Goal: Information Seeking & Learning: Learn about a topic

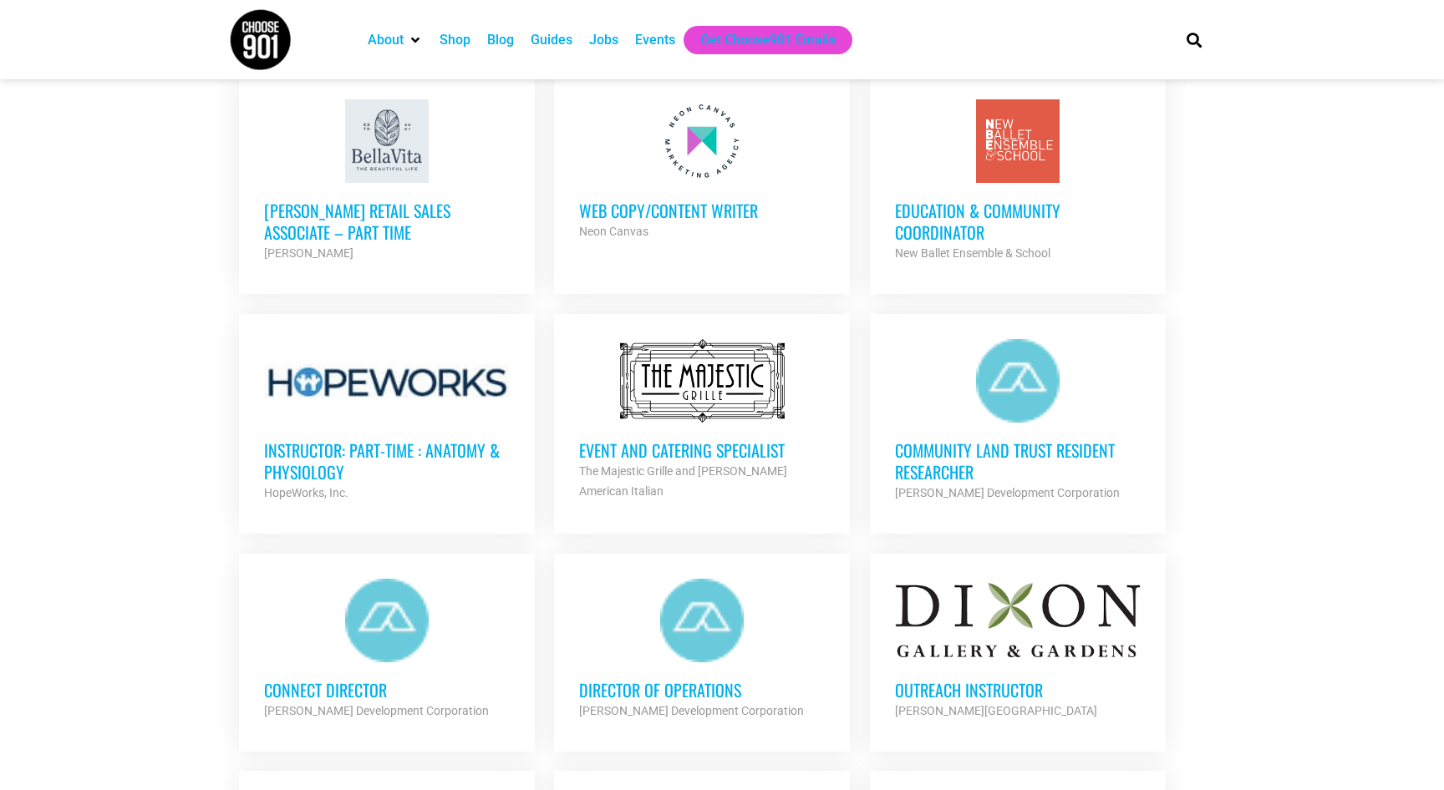
scroll to position [1337, 0]
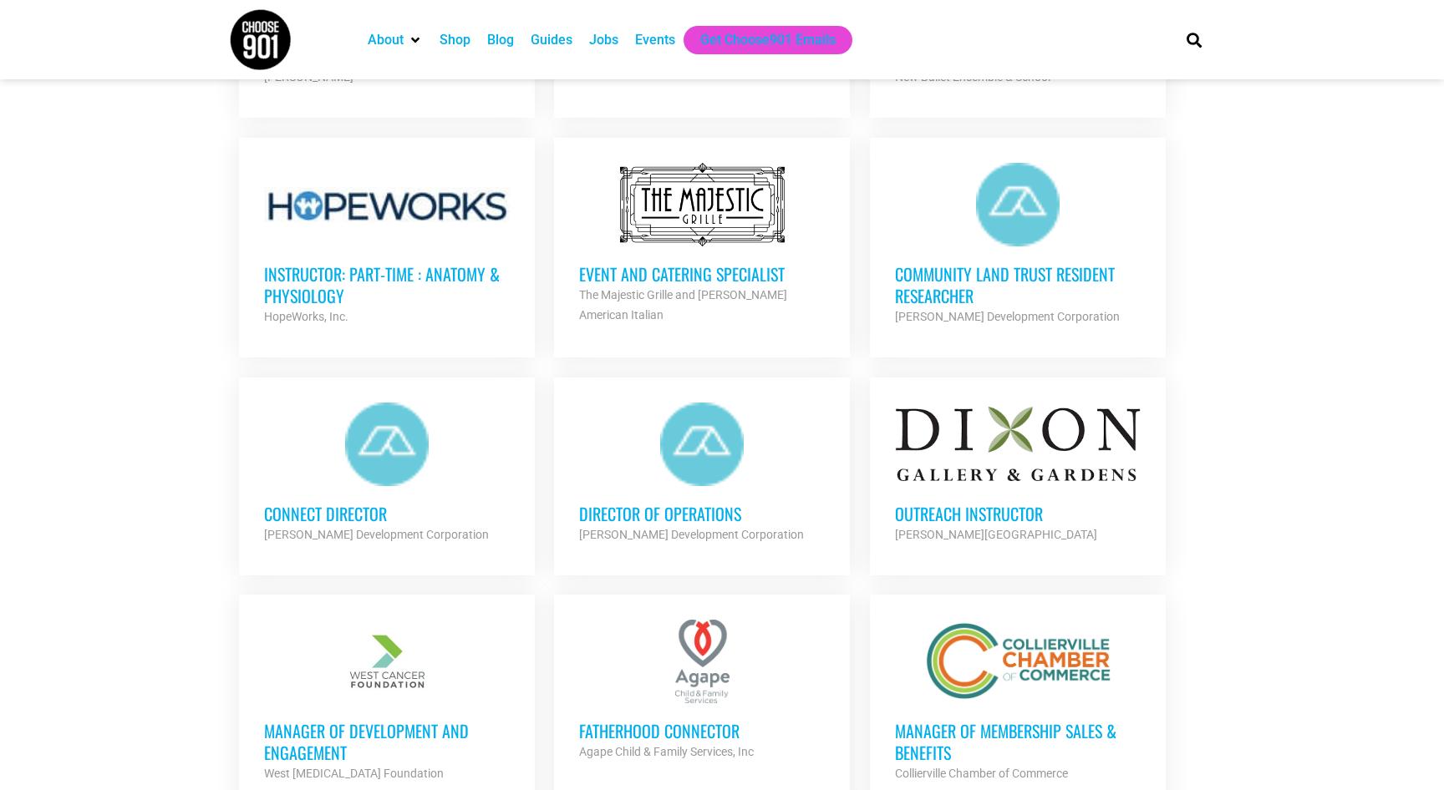
click at [1007, 506] on h3 "Outreach Instructor" at bounding box center [1018, 514] width 246 height 22
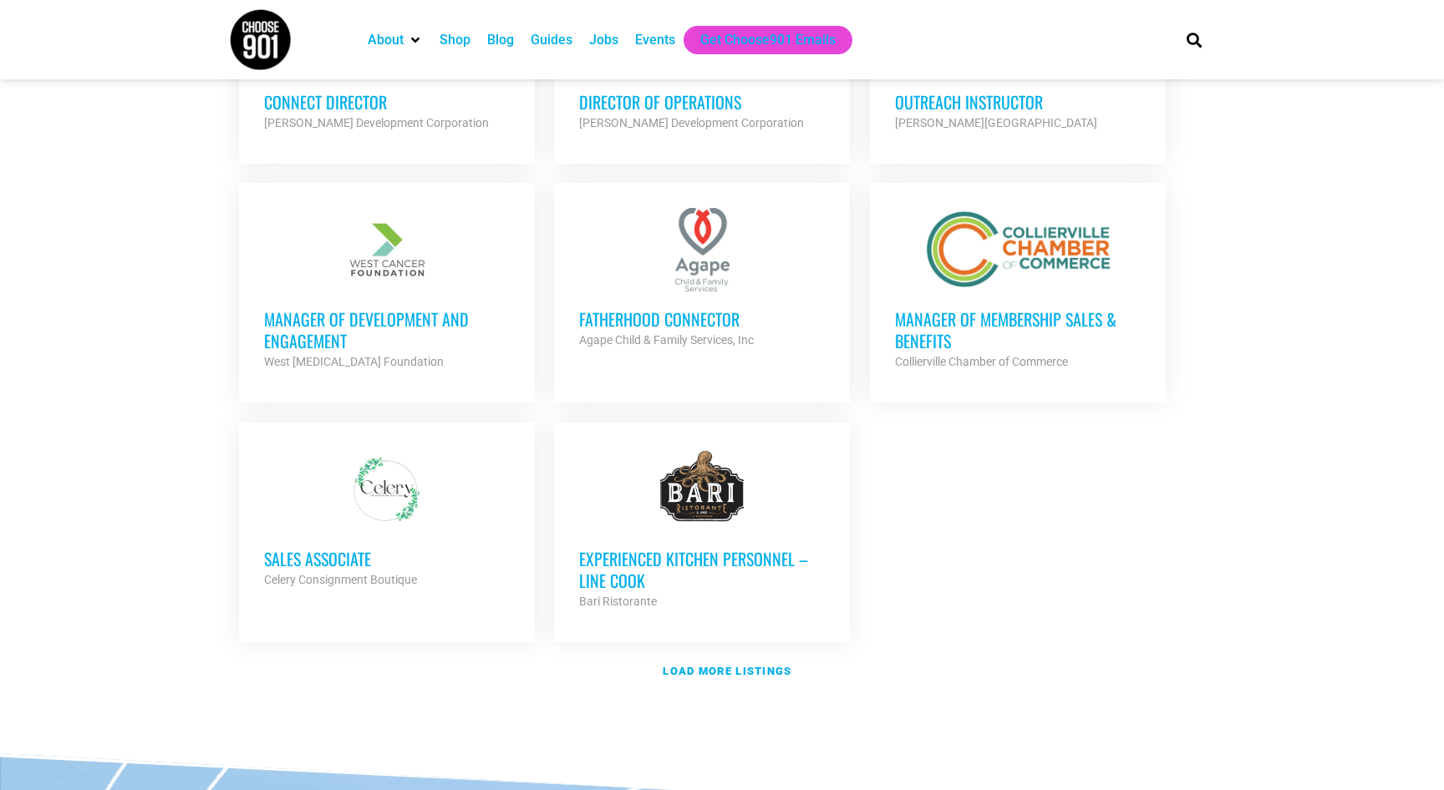
scroll to position [1838, 0]
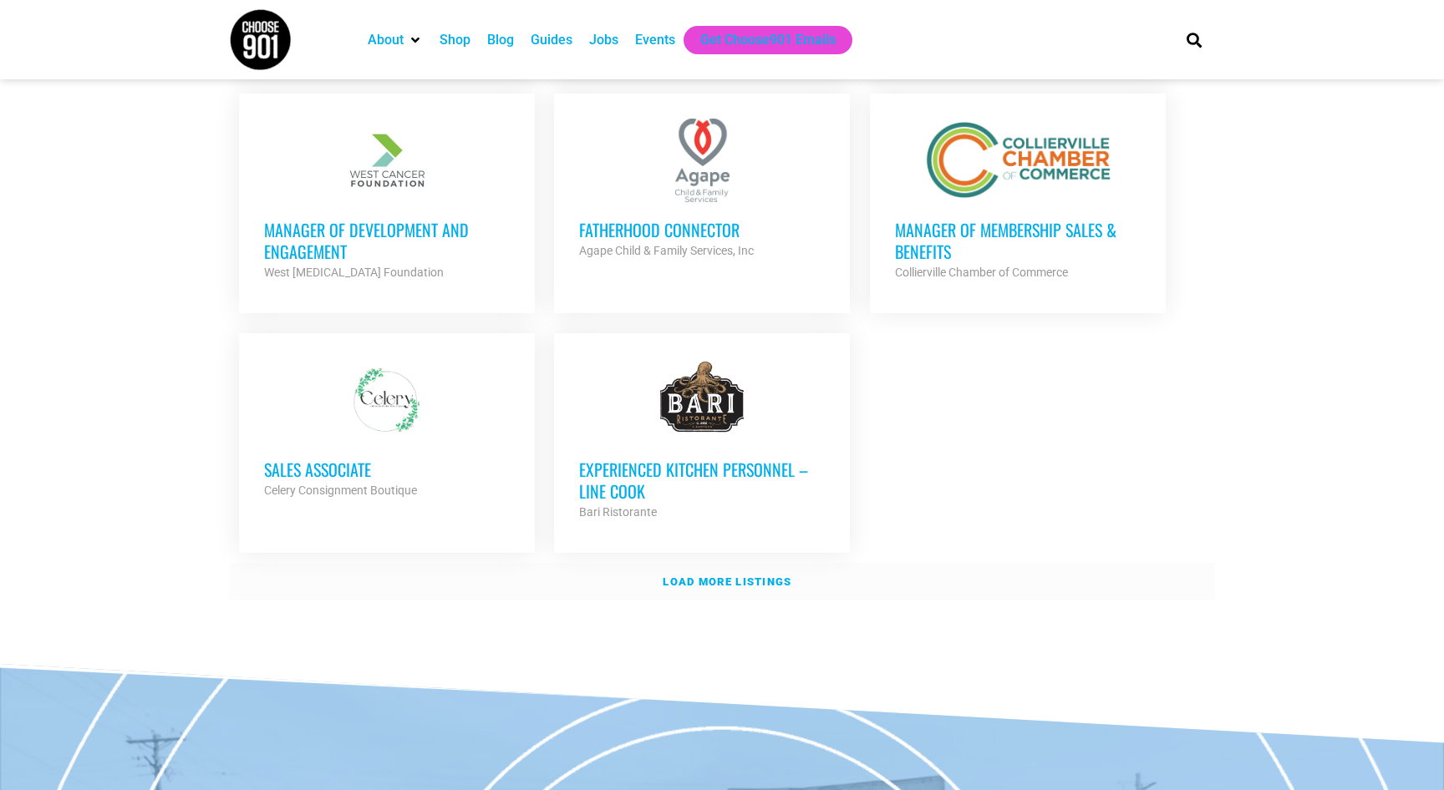
click at [734, 580] on strong "Load more listings" at bounding box center [727, 582] width 129 height 13
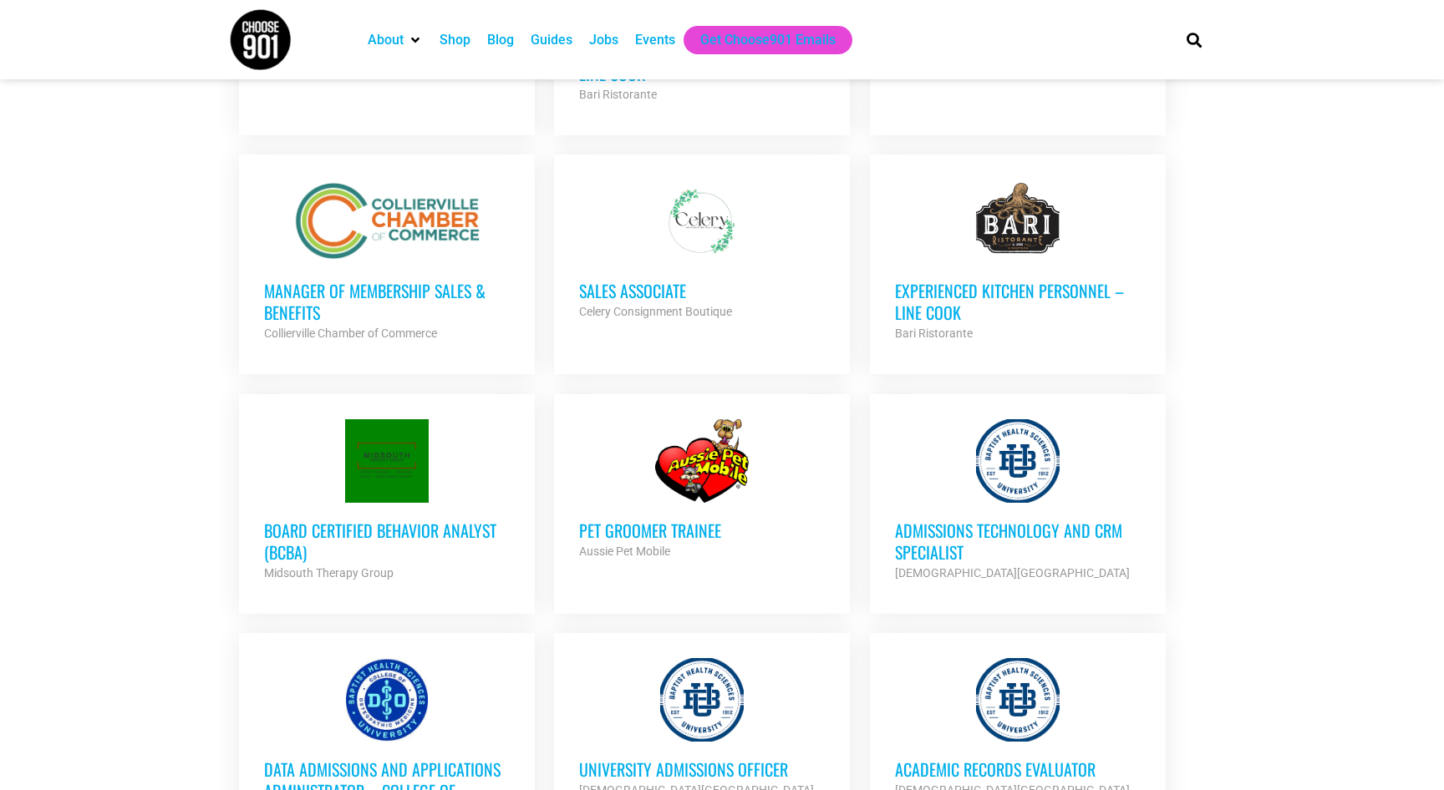
scroll to position [2674, 0]
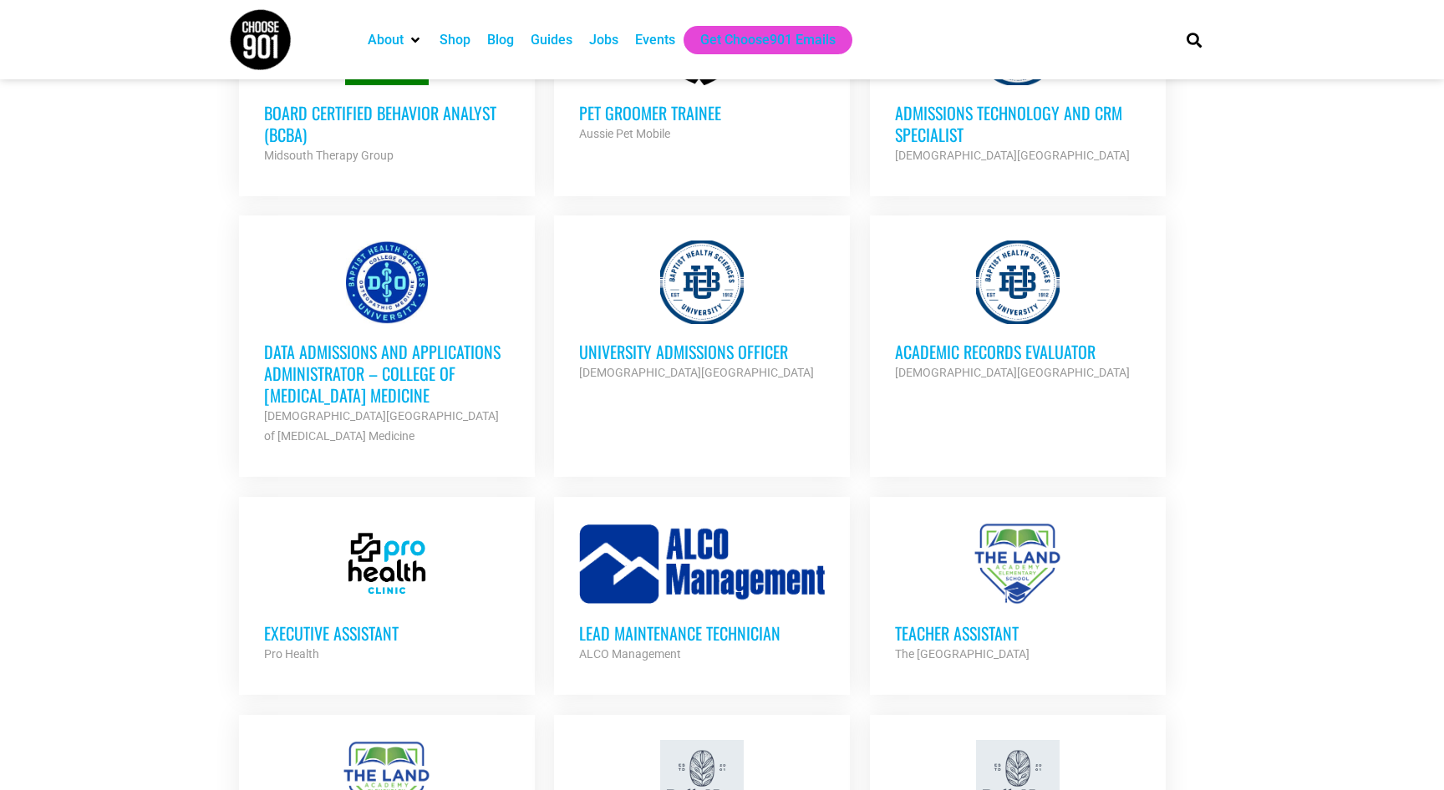
click at [655, 328] on div "University Admissions Officer Baptist Health Sciences University Partner Org" at bounding box center [702, 353] width 246 height 58
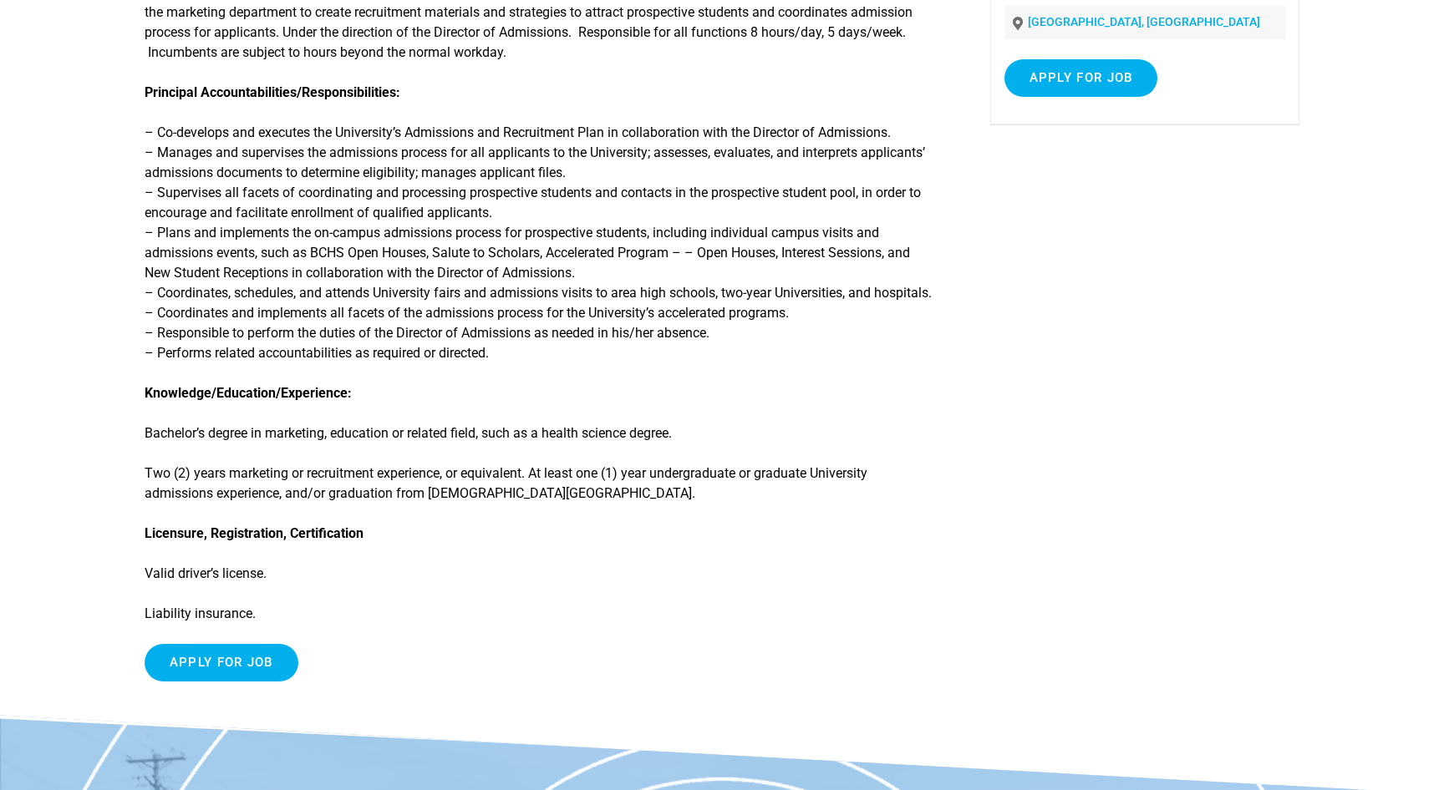
scroll to position [585, 0]
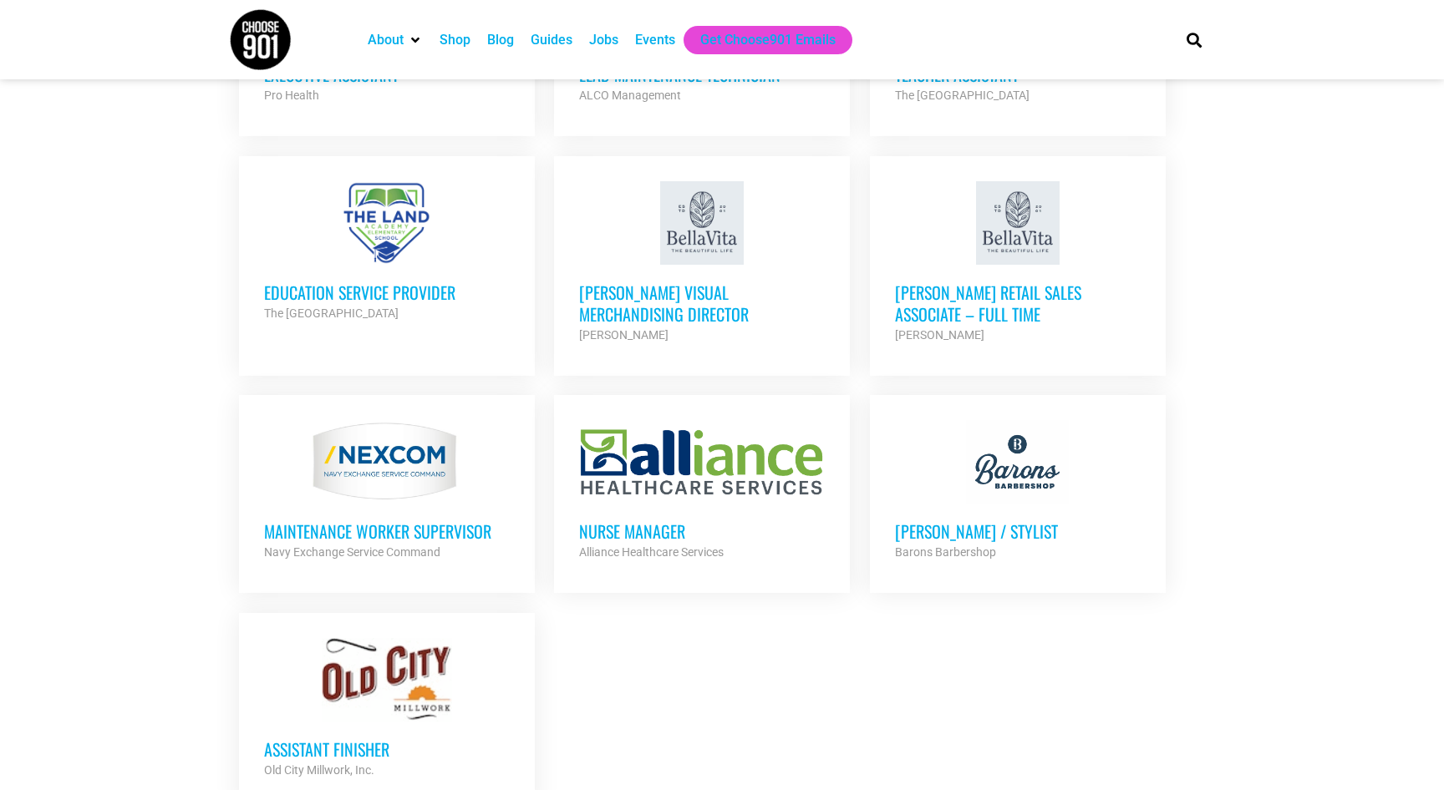
scroll to position [3509, 0]
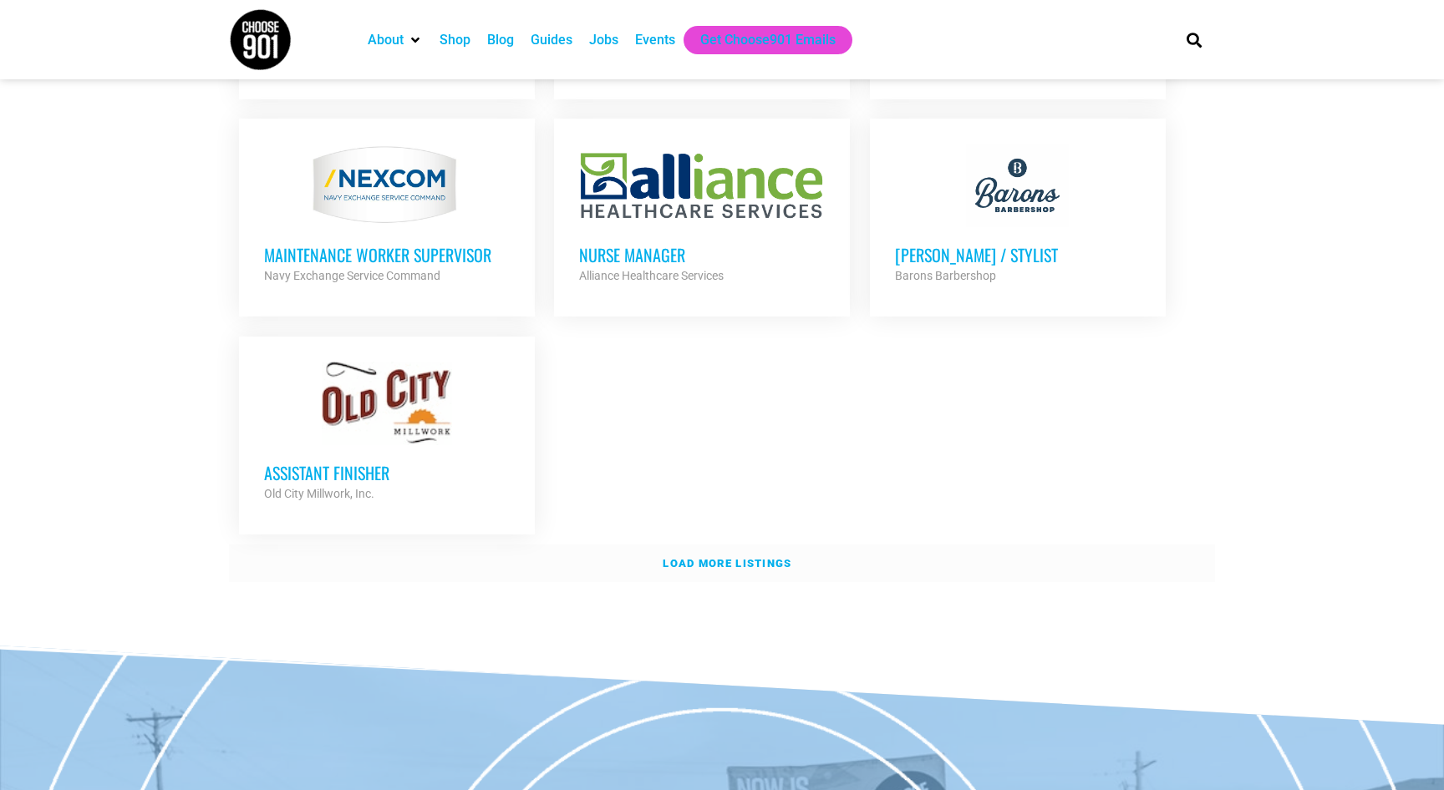
click at [742, 557] on strong "Load more listings" at bounding box center [727, 563] width 129 height 13
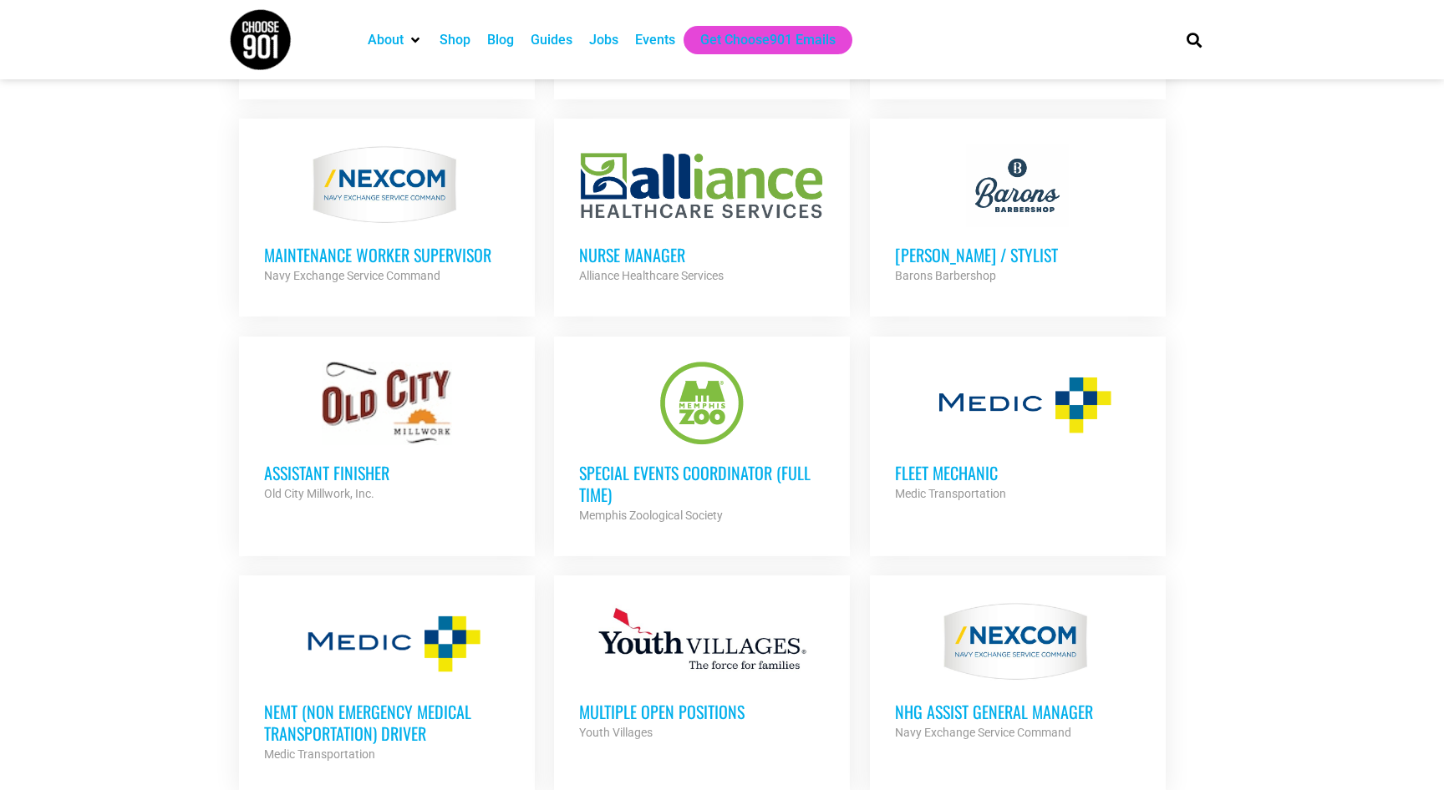
click at [615, 477] on h3 "Special Events Coordinator (Full Time)" at bounding box center [702, 483] width 246 height 43
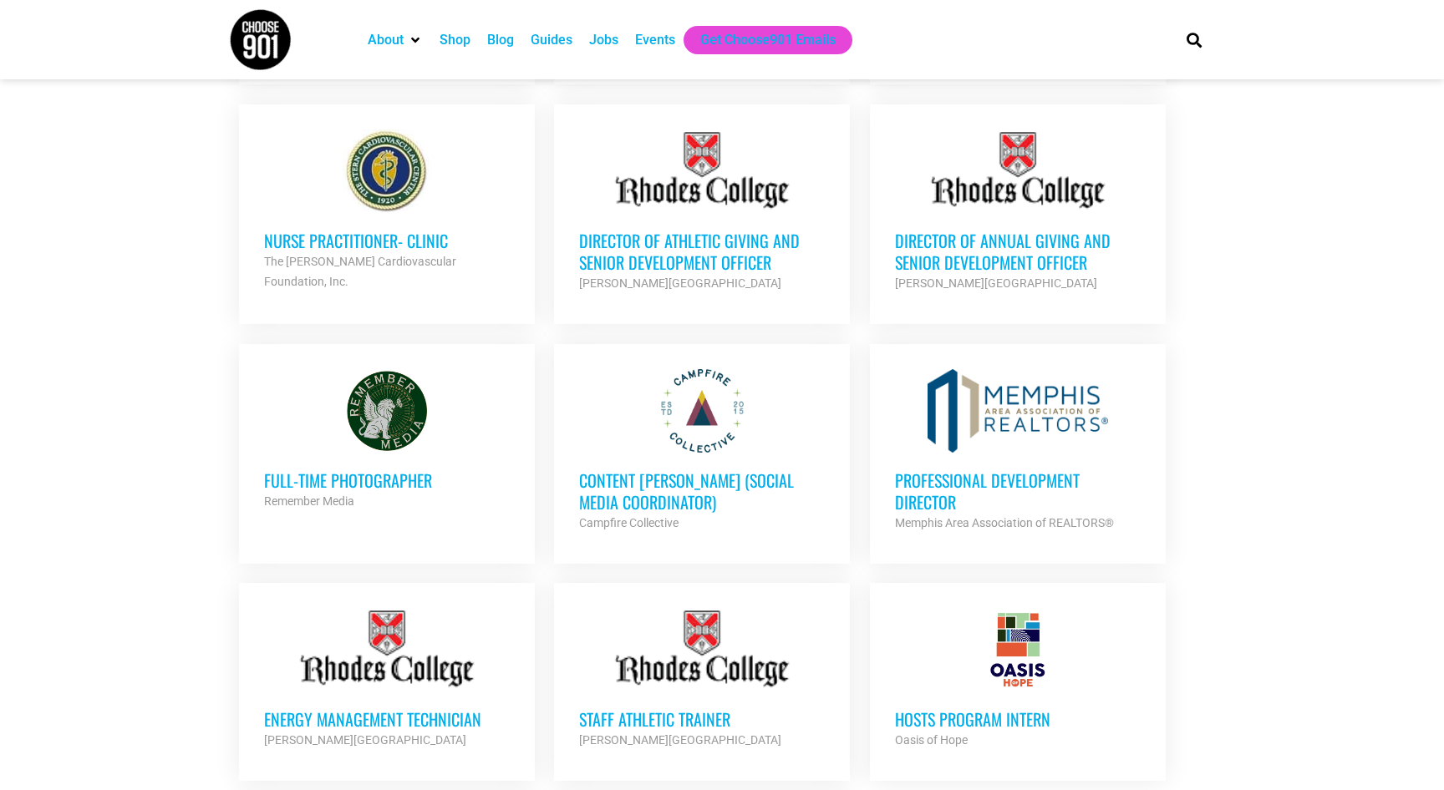
scroll to position [4263, 0]
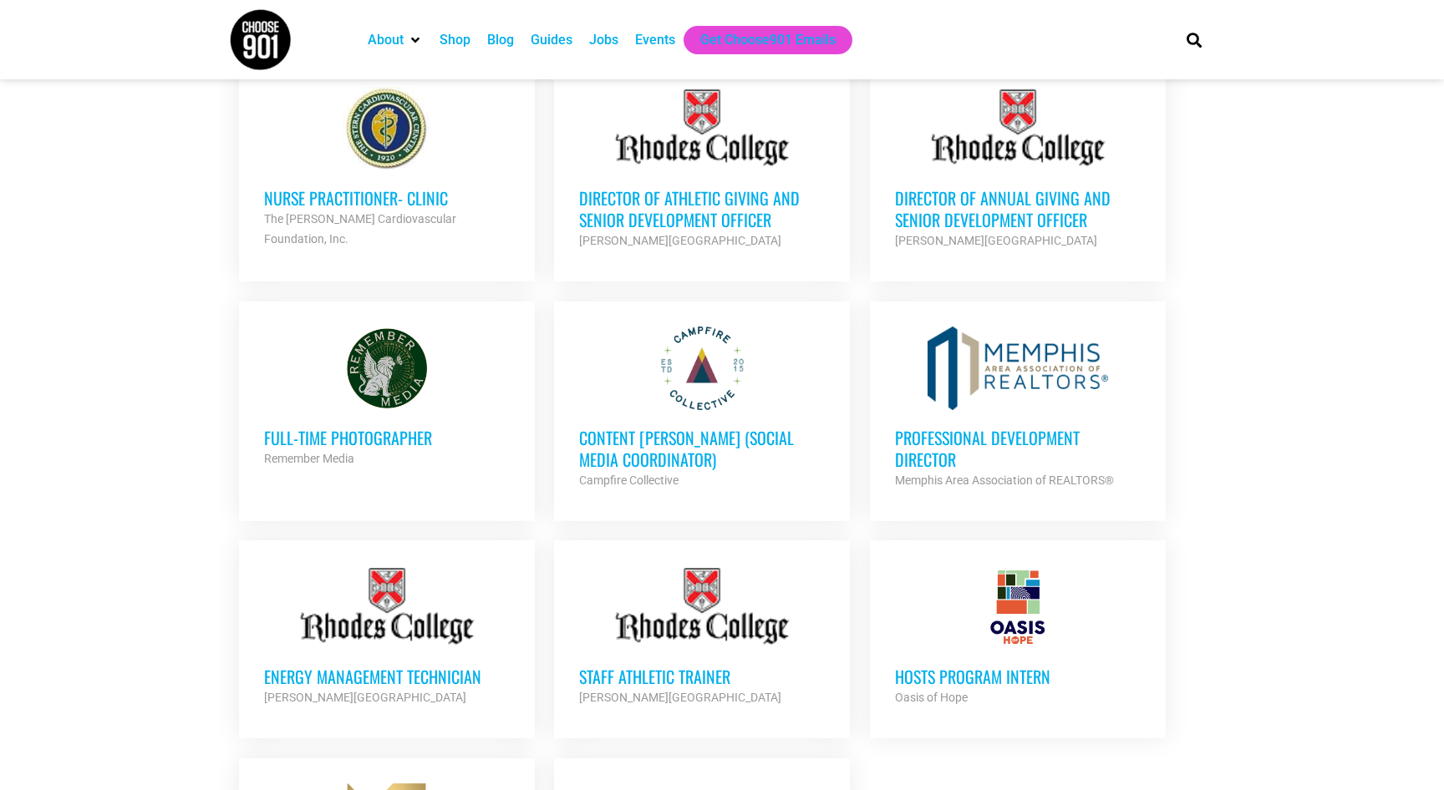
click at [603, 435] on h3 "Content [PERSON_NAME] (Social Media Coordinator)" at bounding box center [702, 448] width 246 height 43
click at [975, 427] on h3 "Professional Development Director" at bounding box center [1018, 448] width 246 height 43
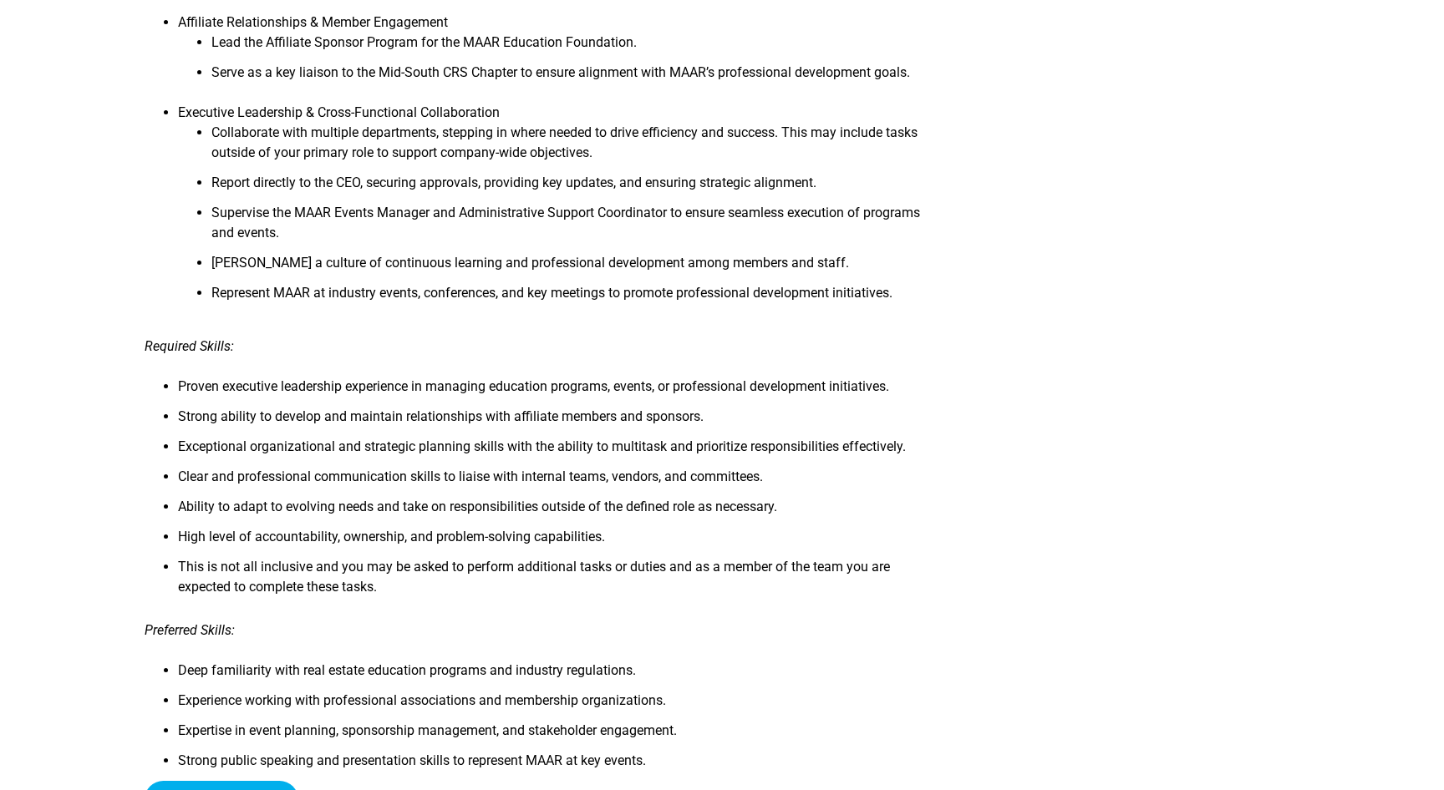
scroll to position [1655, 0]
